Goal: Information Seeking & Learning: Learn about a topic

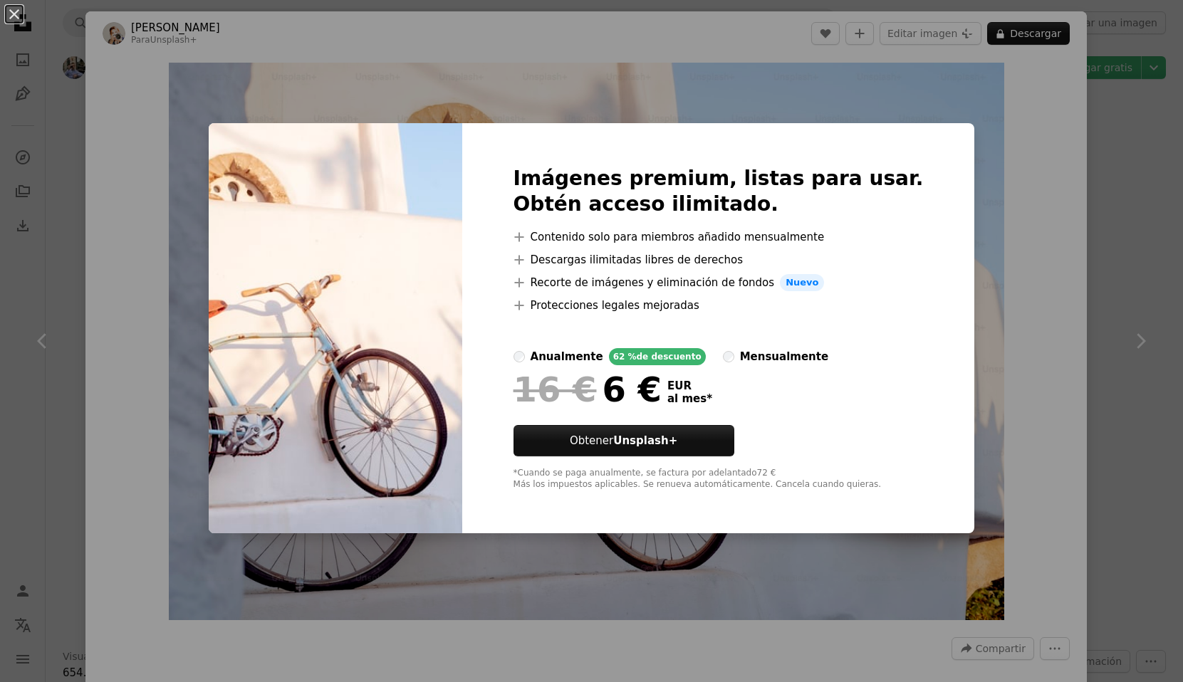
scroll to position [1689, 0]
click at [1062, 130] on div "An X shape Imágenes premium, listas para usar. Obtén acceso ilimitado. A plus s…" at bounding box center [591, 341] width 1183 height 682
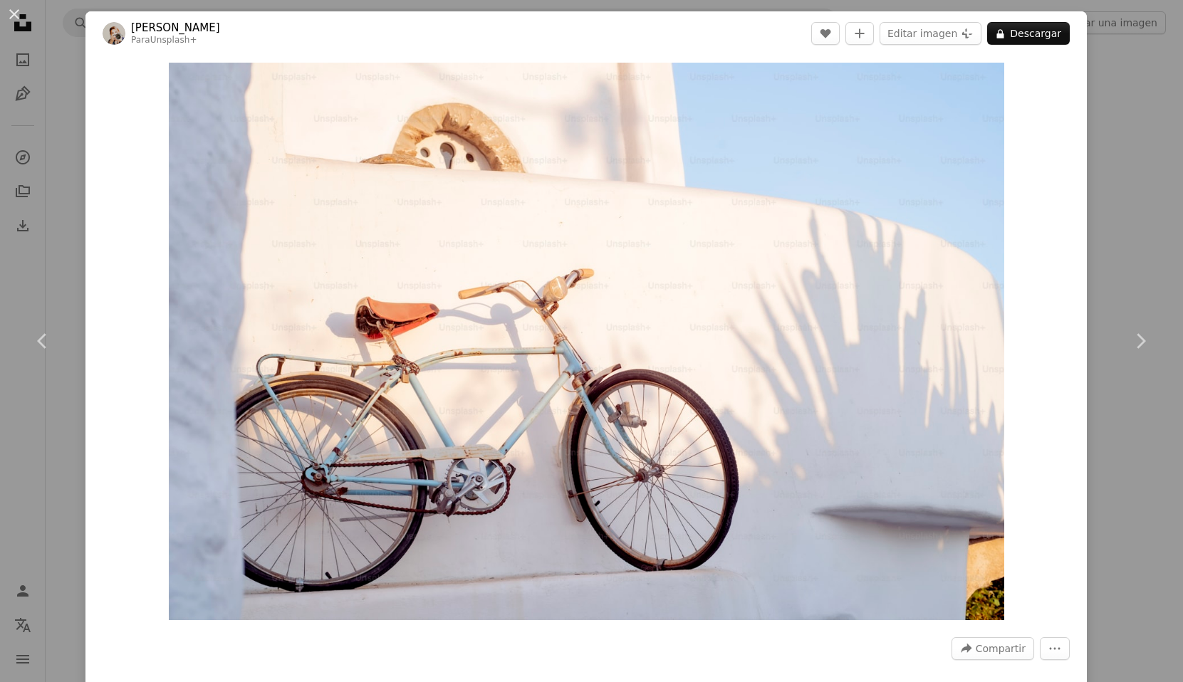
click at [1137, 195] on div "An X shape Chevron left Chevron right [PERSON_NAME] Para Unsplash+ A heart A pl…" at bounding box center [591, 341] width 1183 height 682
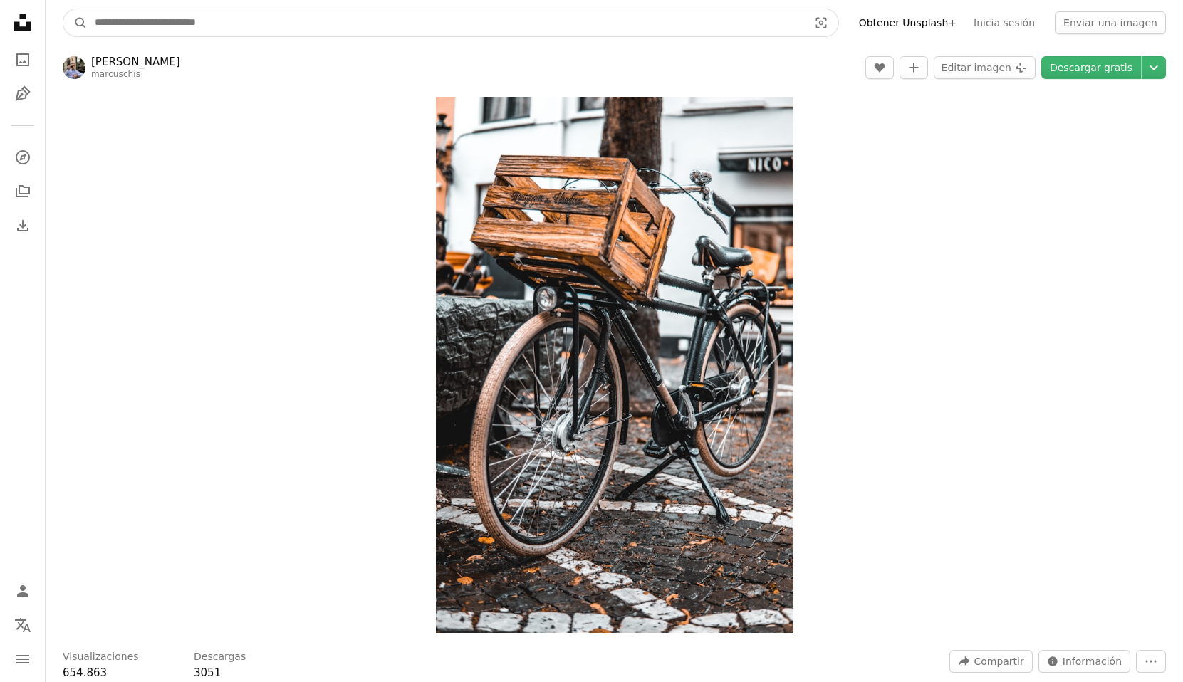
click at [179, 20] on input "Encuentra imágenes en todo el sitio" at bounding box center [446, 22] width 716 height 27
type input "**********"
click button "A magnifying glass" at bounding box center [75, 22] width 24 height 27
